Goal: Information Seeking & Learning: Find contact information

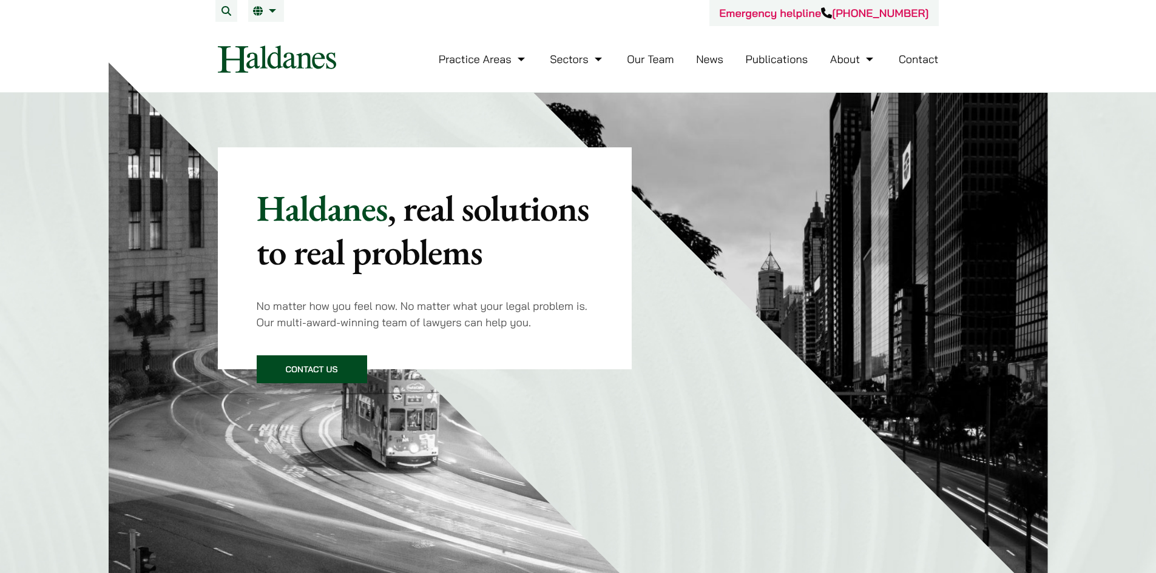
click at [919, 58] on link "Contact" at bounding box center [919, 59] width 40 height 14
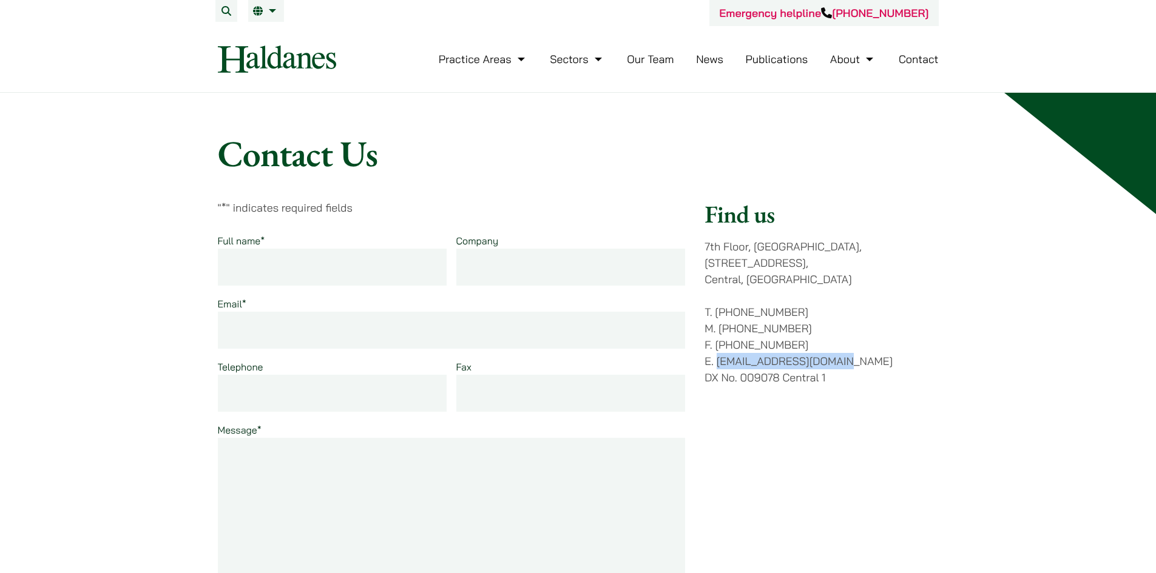
drag, startPoint x: 842, startPoint y: 347, endPoint x: 716, endPoint y: 351, distance: 125.7
click at [716, 351] on p "T. (852) 2868 1234 M. (852) 9763 5524 F. (852) 2845 1637 E. enquiries@haldanes.…" at bounding box center [822, 345] width 234 height 82
copy p "[EMAIL_ADDRESS][DOMAIN_NAME]"
